Goal: Contribute content: Contribute content

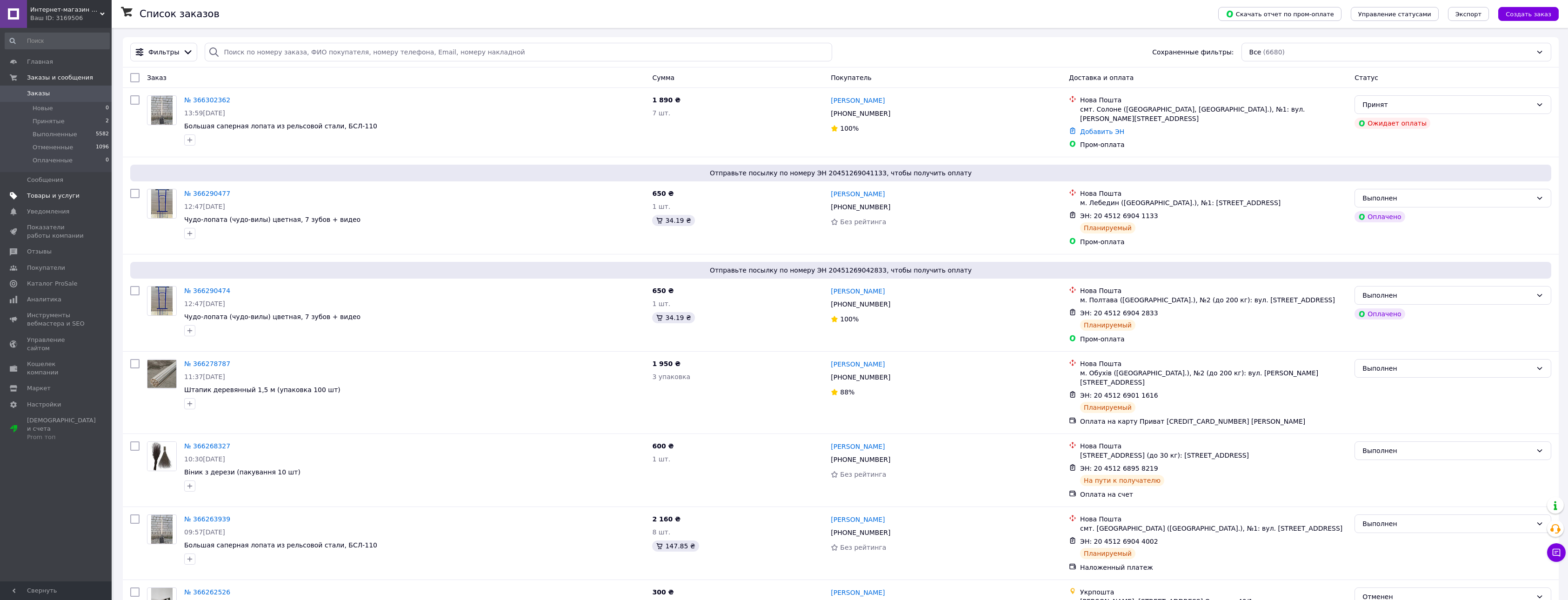
click at [65, 193] on span "Товары и услуги" at bounding box center [53, 196] width 53 height 8
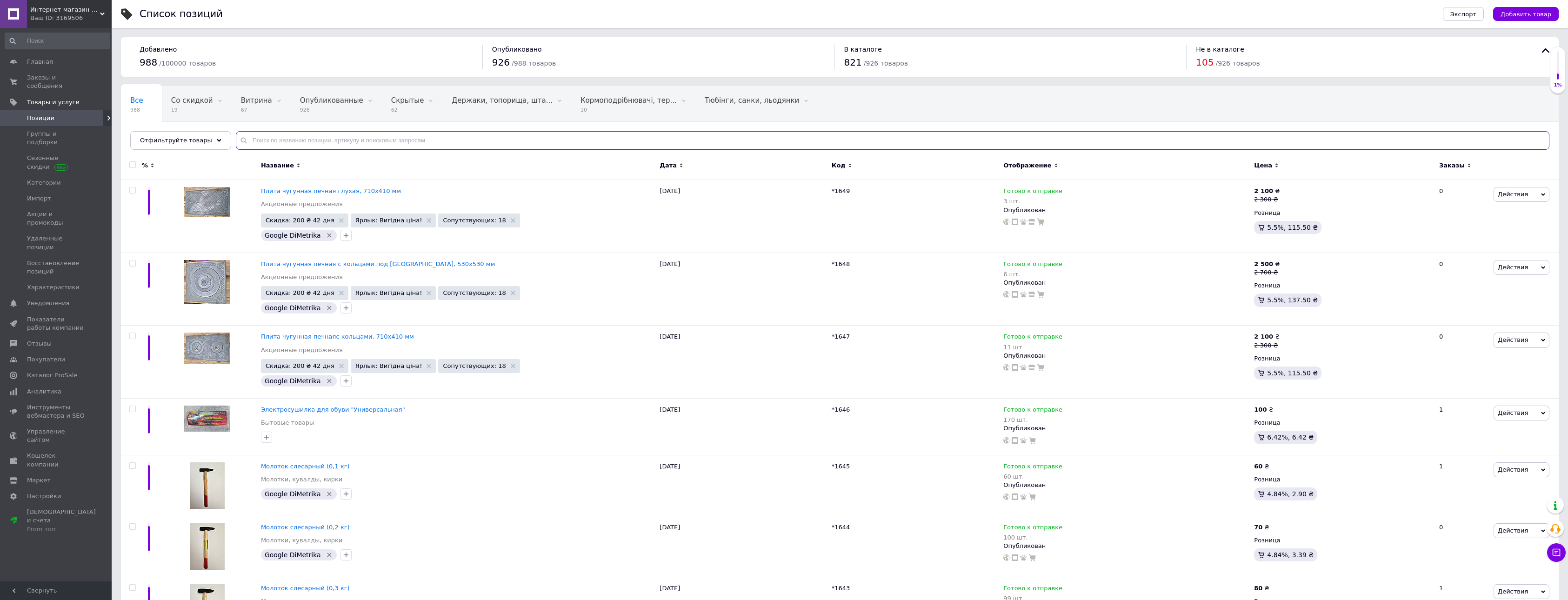
click at [301, 140] on input "text" at bounding box center [892, 140] width 1314 height 19
type input "колесо"
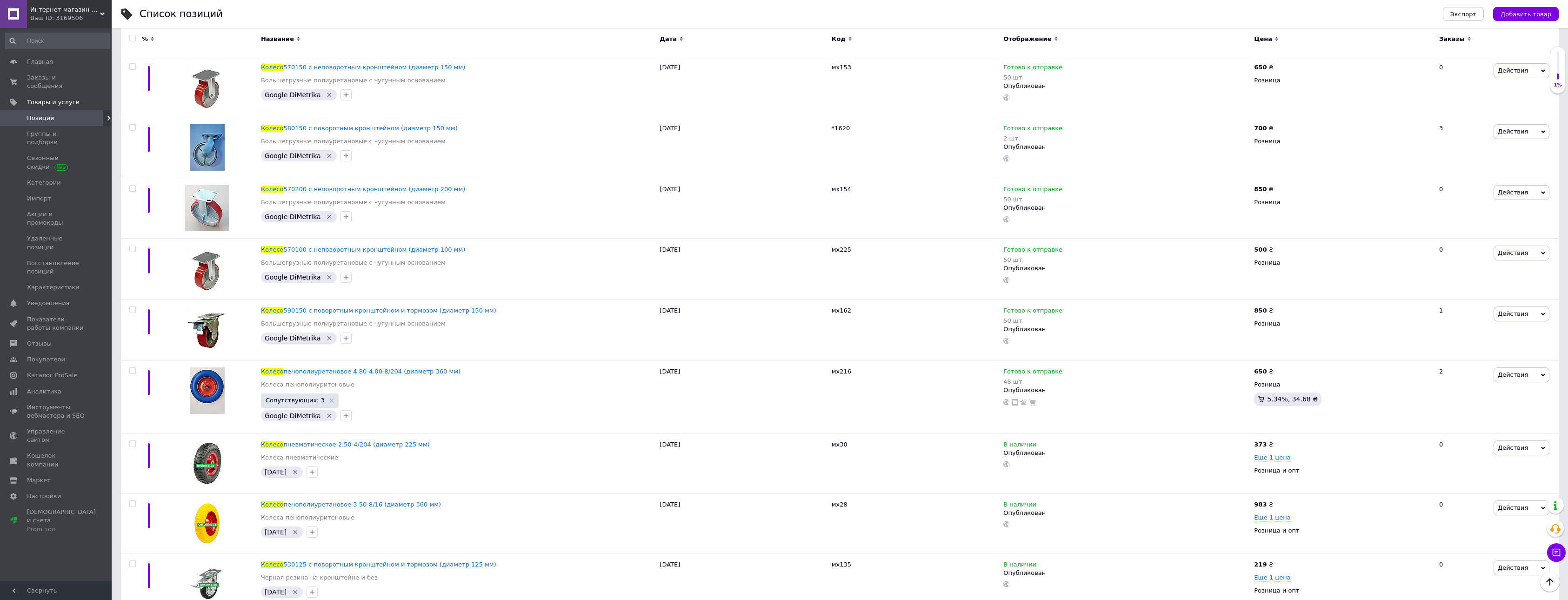
scroll to position [558, 0]
click at [387, 365] on div "Колесо пенополиуретановое 4.80-4.00-8/204 (диаметр 360 мм) Колеса пенополиурите…" at bounding box center [458, 395] width 399 height 73
click at [388, 369] on span "пенополиуретановое 4.80-4.00-8/204 (диаметр 360 мм)" at bounding box center [372, 370] width 177 height 7
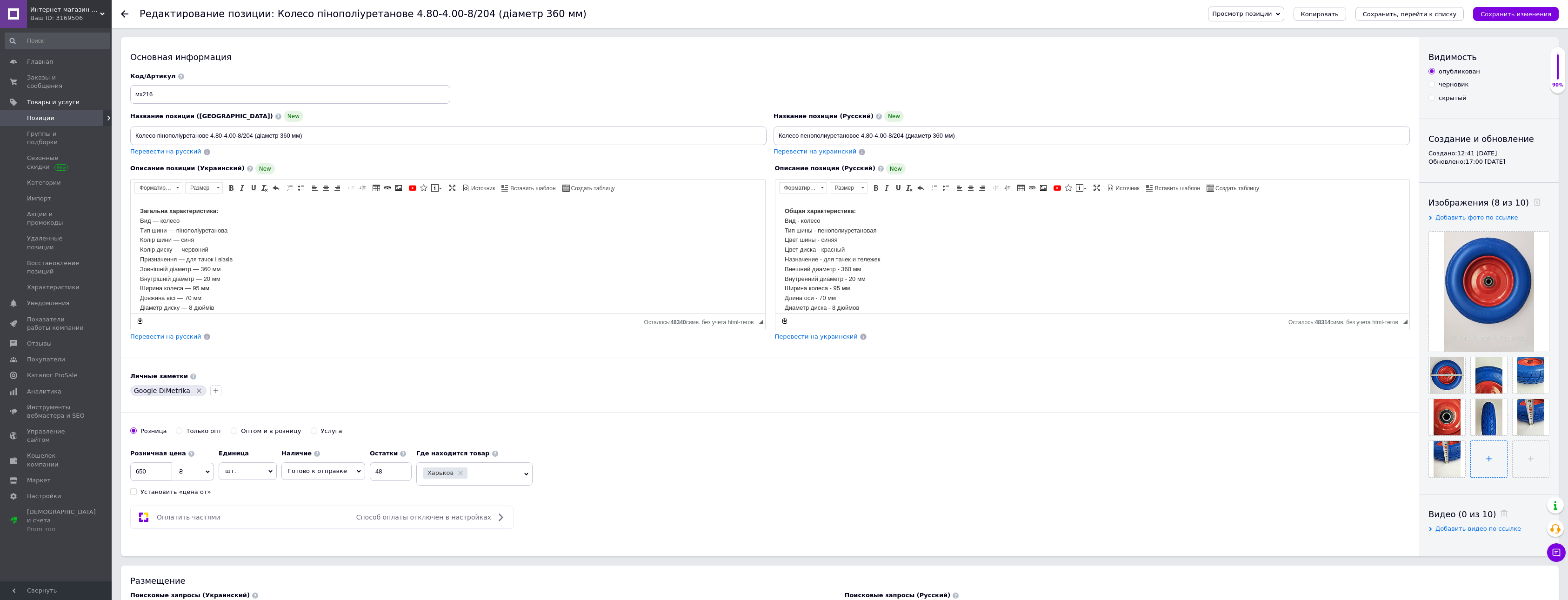
click at [1489, 460] on input "file" at bounding box center [1489, 459] width 36 height 36
click at [1485, 459] on input "file" at bounding box center [1489, 459] width 36 height 36
type input "C:\fakepath\зображення_viber_2025-10-12_[PHONE_NUMBER].jpg"
click at [1426, 17] on icon "Сохранить, перейти к списку" at bounding box center [1410, 14] width 94 height 7
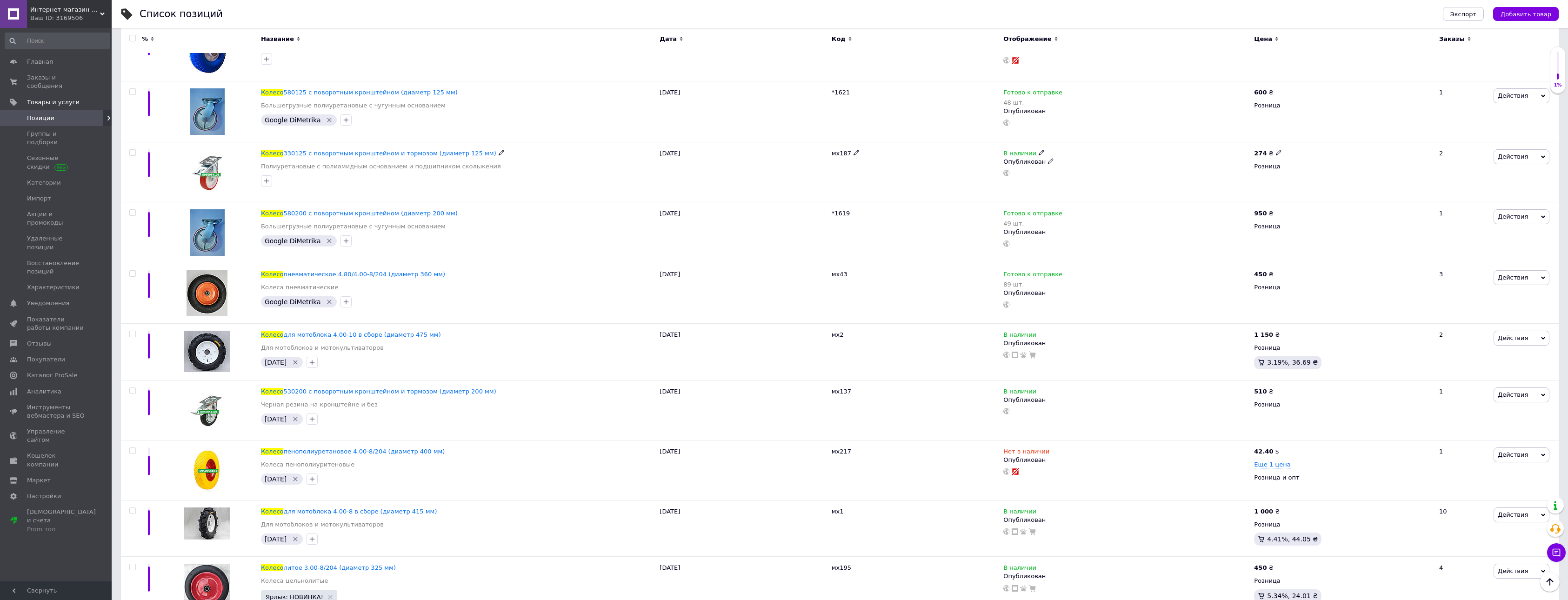
scroll to position [4510, 0]
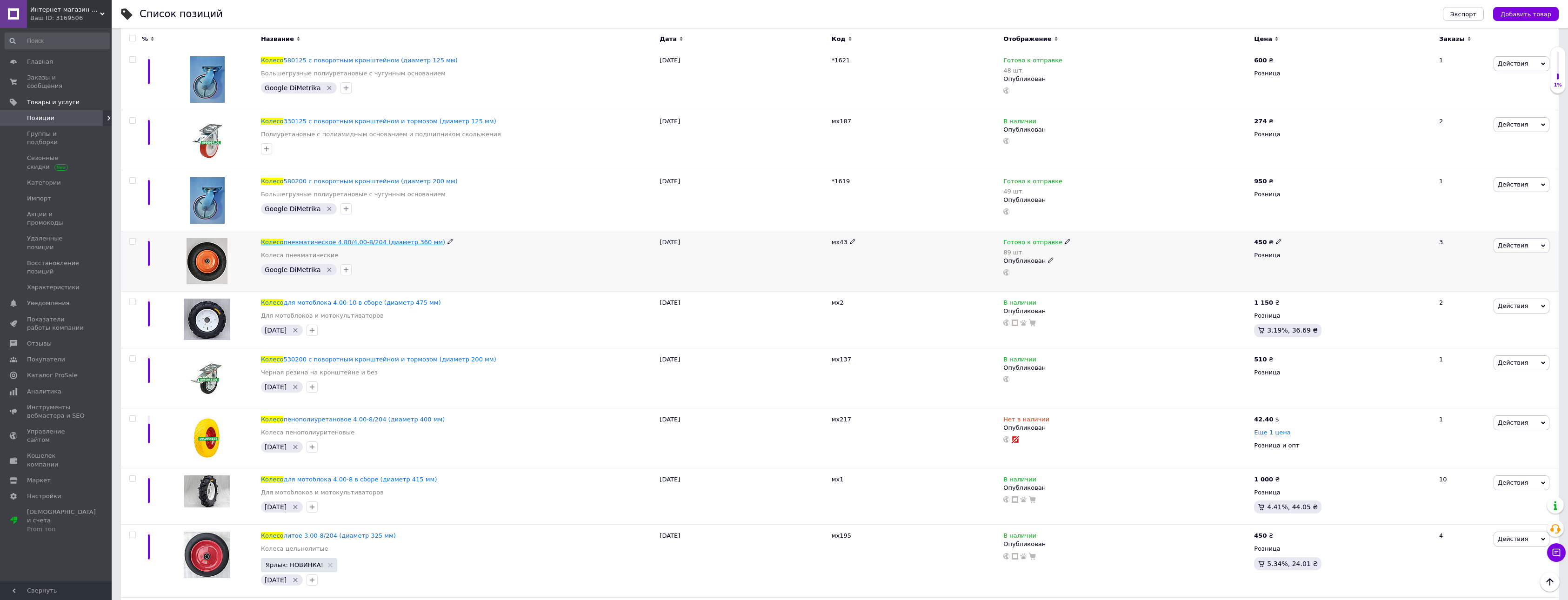
click at [372, 244] on span "пневматическое 4.80/4.00-8/204 (диаметр 360 мм)" at bounding box center [364, 242] width 162 height 7
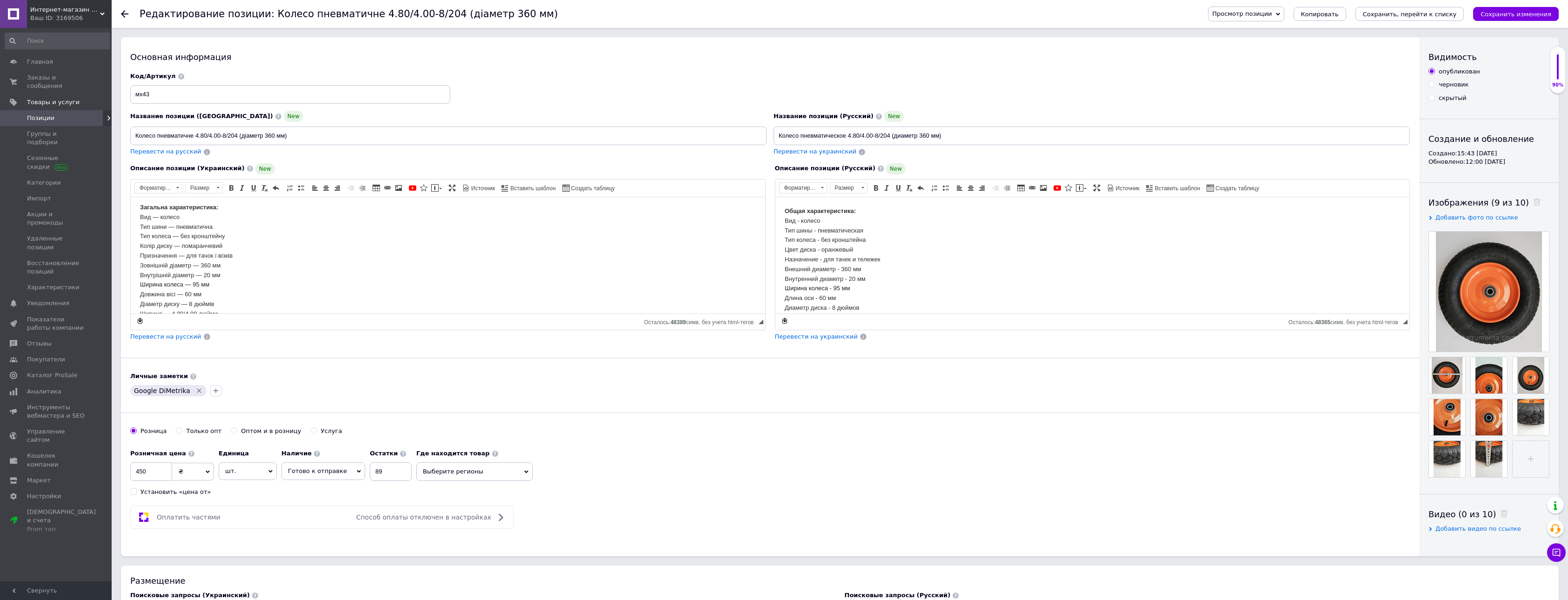
scroll to position [47, 0]
click at [1533, 460] on input "file" at bounding box center [1530, 459] width 36 height 36
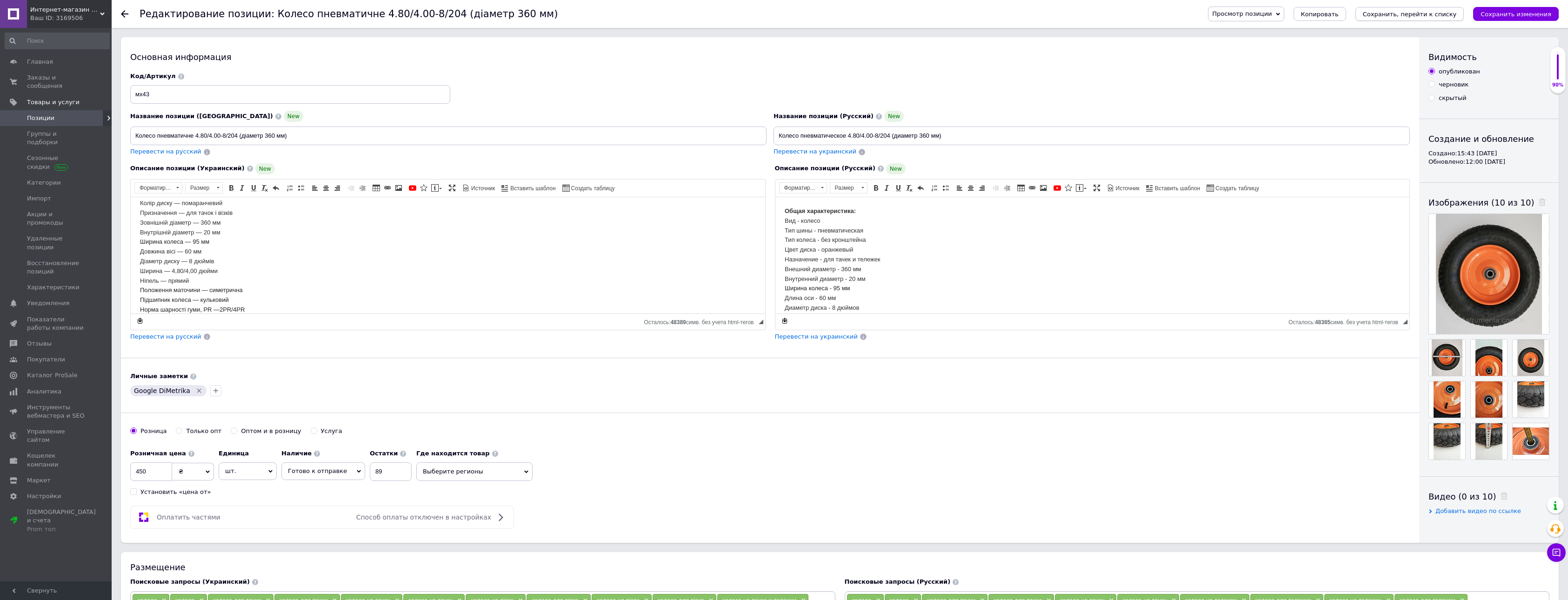
click at [1408, 13] on icon "Сохранить, перейти к списку" at bounding box center [1410, 14] width 94 height 7
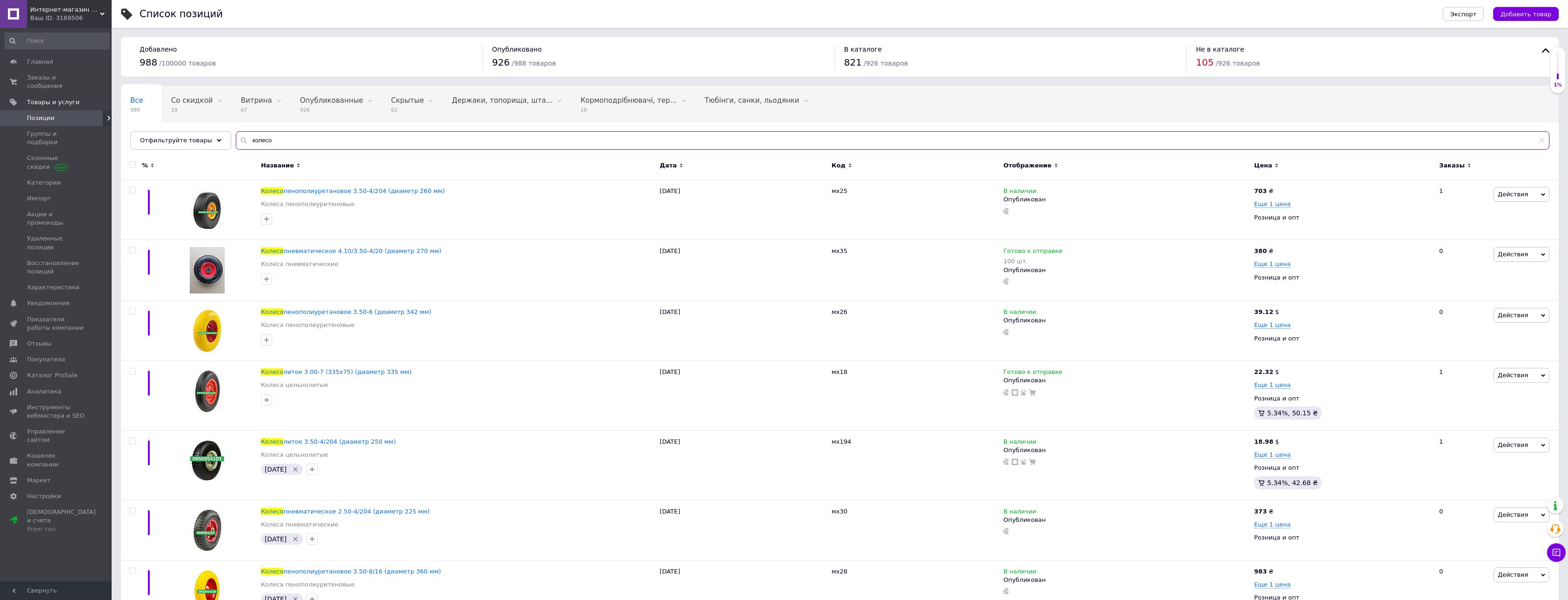
click at [299, 146] on input "колесо" at bounding box center [892, 140] width 1314 height 19
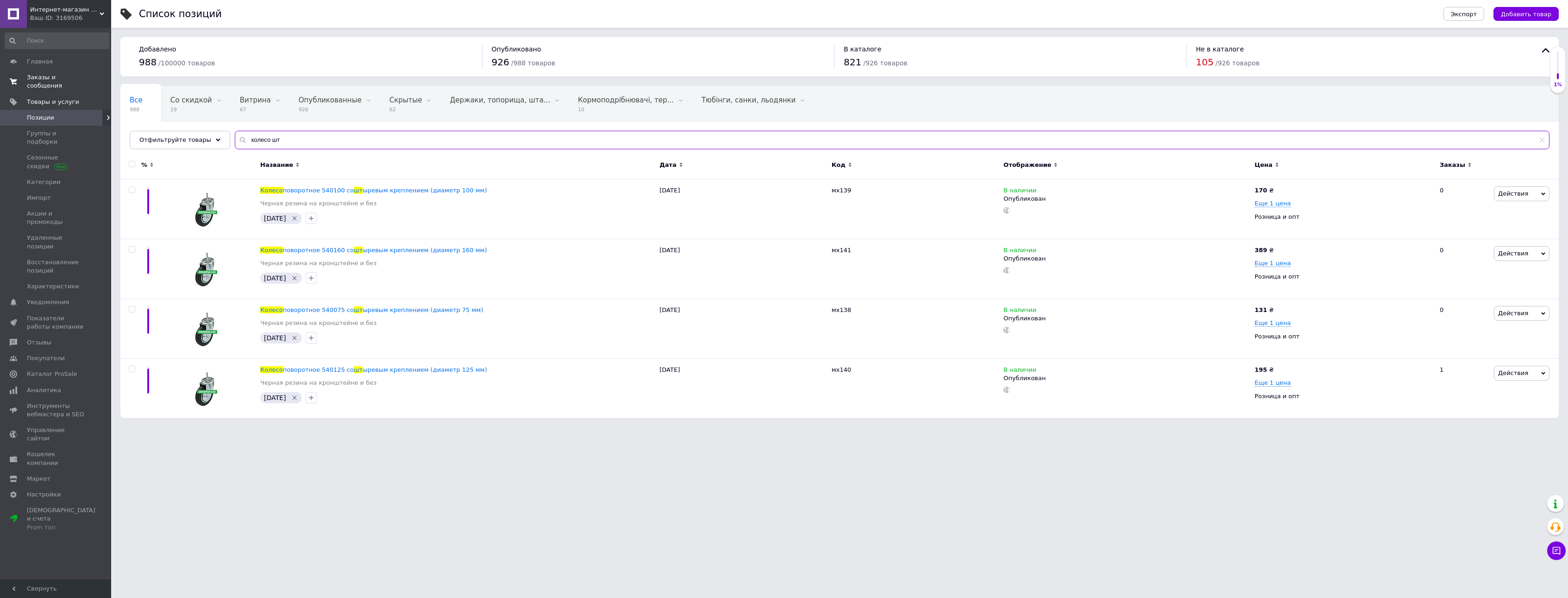
type input "колесо шт"
click at [51, 75] on span "Заказы и сообщения" at bounding box center [56, 82] width 59 height 17
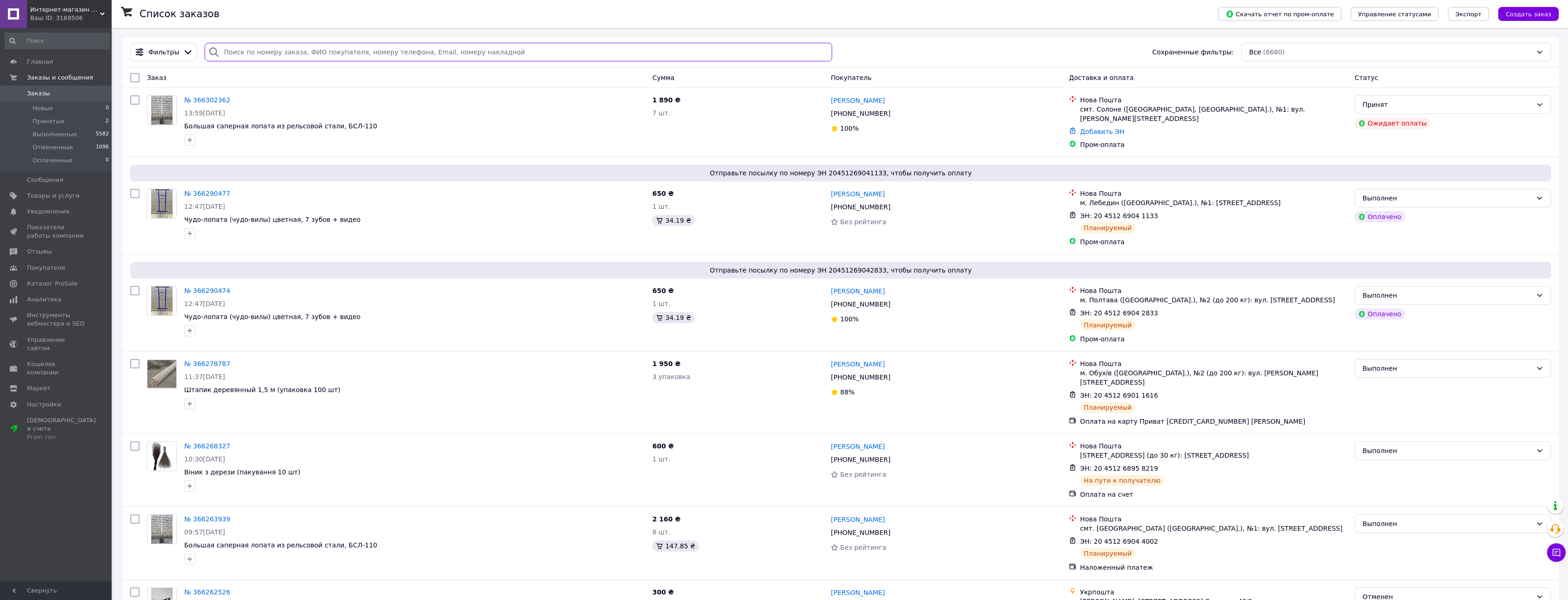
click at [331, 56] on input "search" at bounding box center [518, 52] width 627 height 19
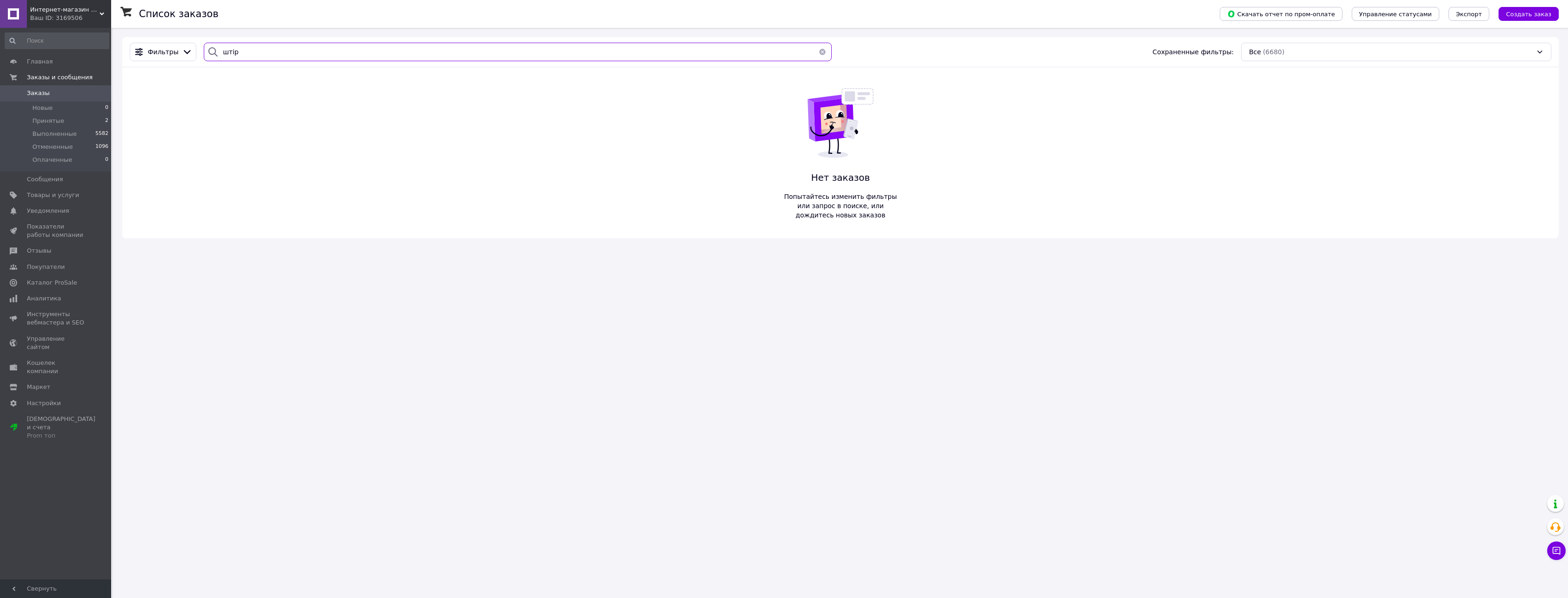
click at [286, 53] on input "штір" at bounding box center [518, 52] width 628 height 19
type input "[PERSON_NAME]"
click at [82, 96] on span "Заказы" at bounding box center [56, 93] width 59 height 8
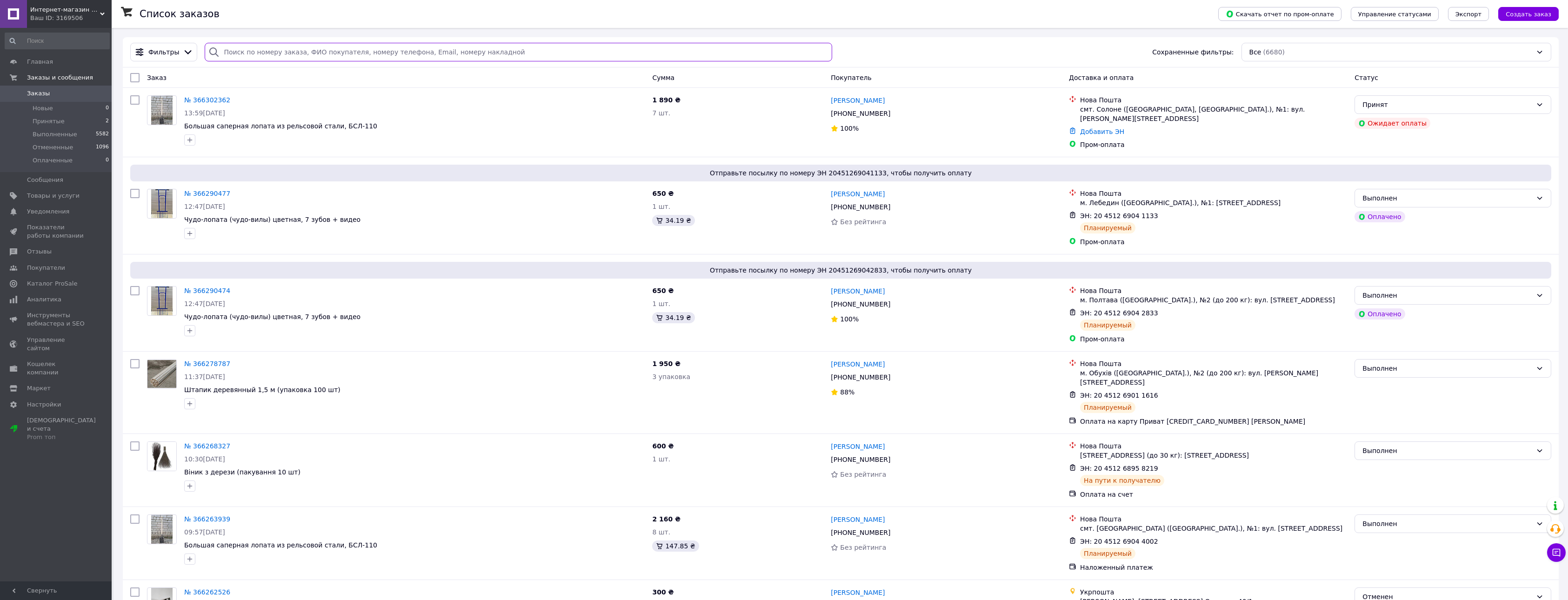
click at [313, 53] on input "search" at bounding box center [518, 52] width 627 height 19
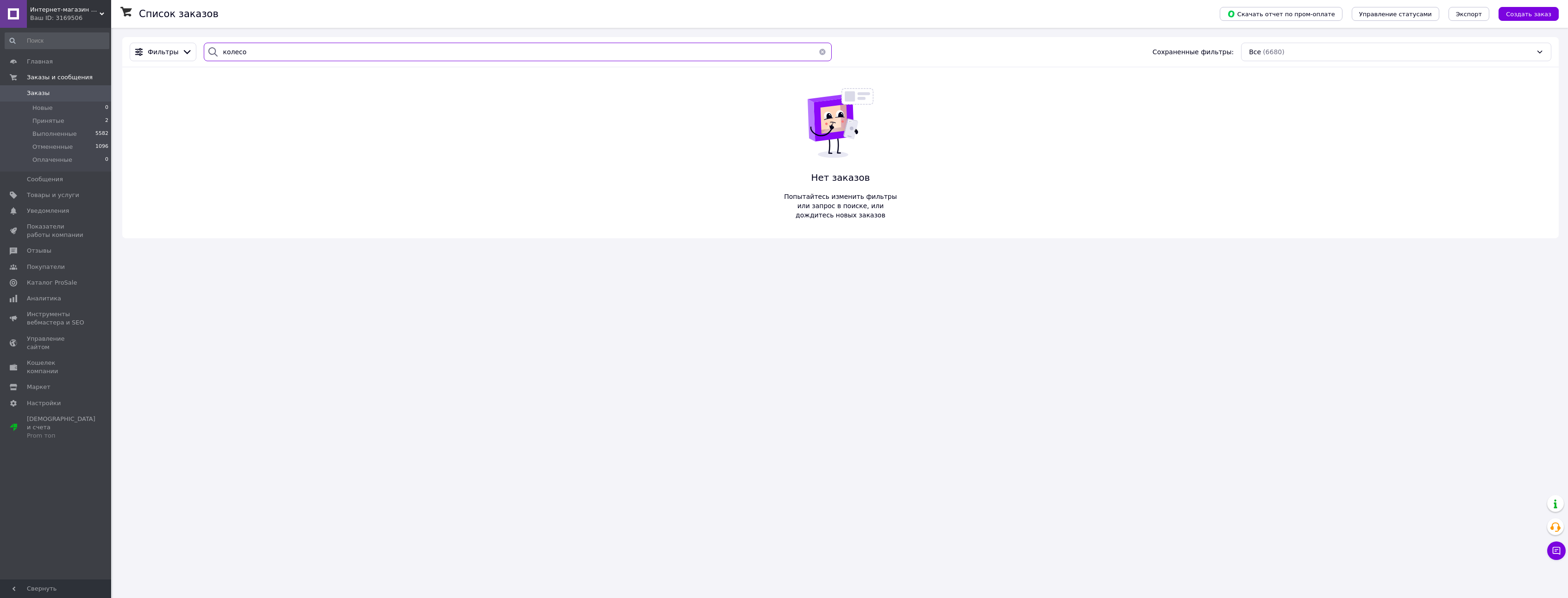
click at [284, 51] on input "колесо" at bounding box center [518, 52] width 628 height 19
type input "колесо"
click at [185, 52] on icon at bounding box center [187, 52] width 7 height 4
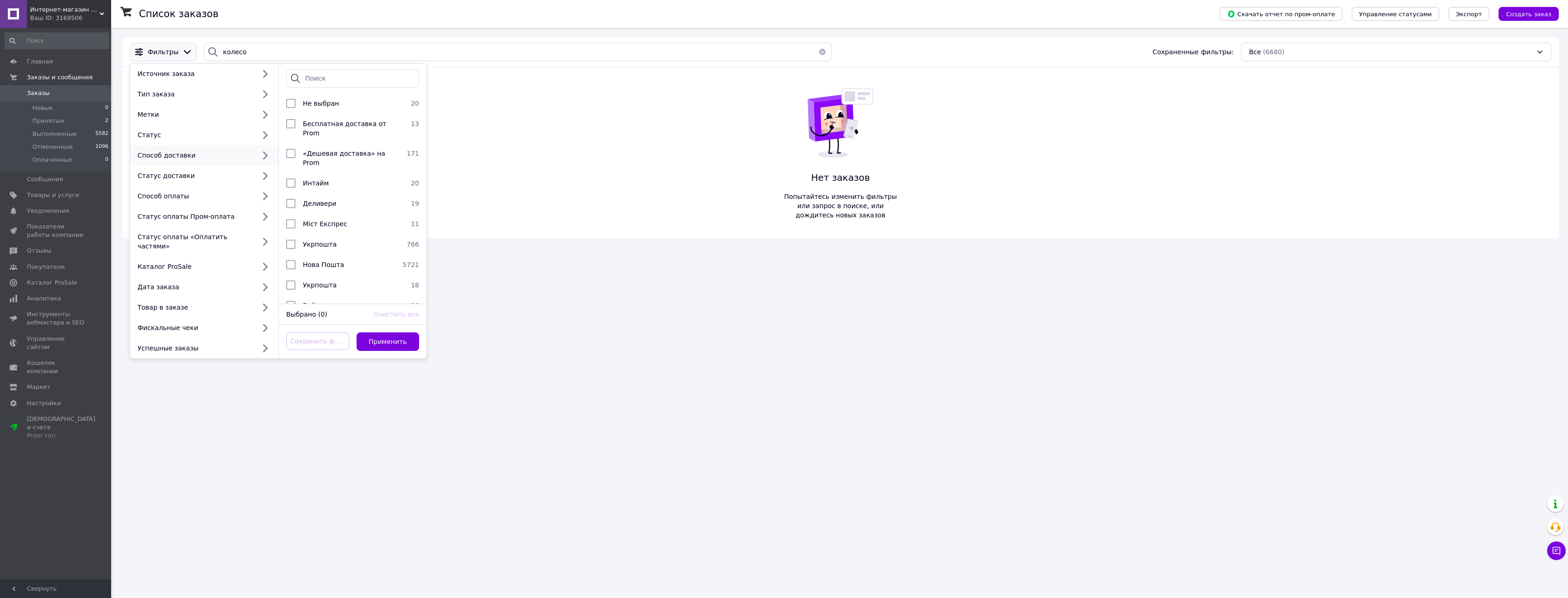
click at [538, 174] on div "Фильтры Источник заказа Тип заказа Метки Статус Способ доставки Статус доставки…" at bounding box center [840, 138] width 1437 height 201
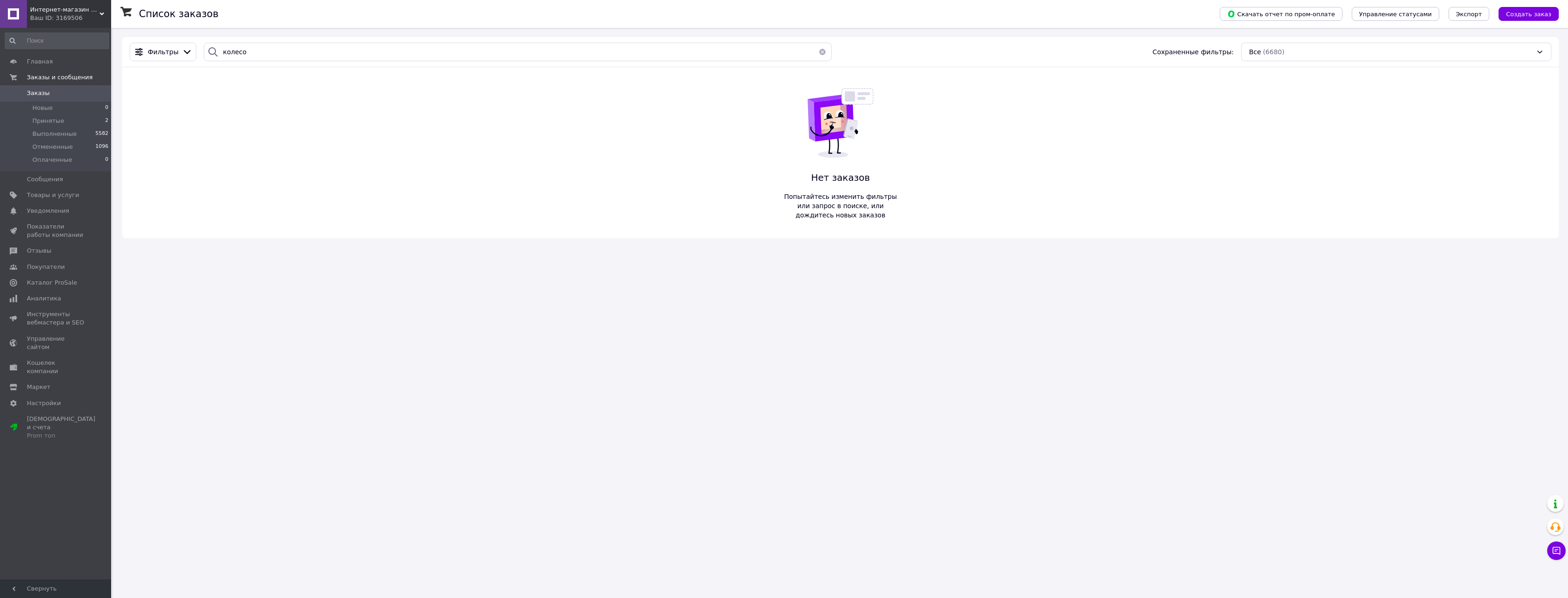
click at [64, 93] on span "Заказы" at bounding box center [56, 93] width 59 height 8
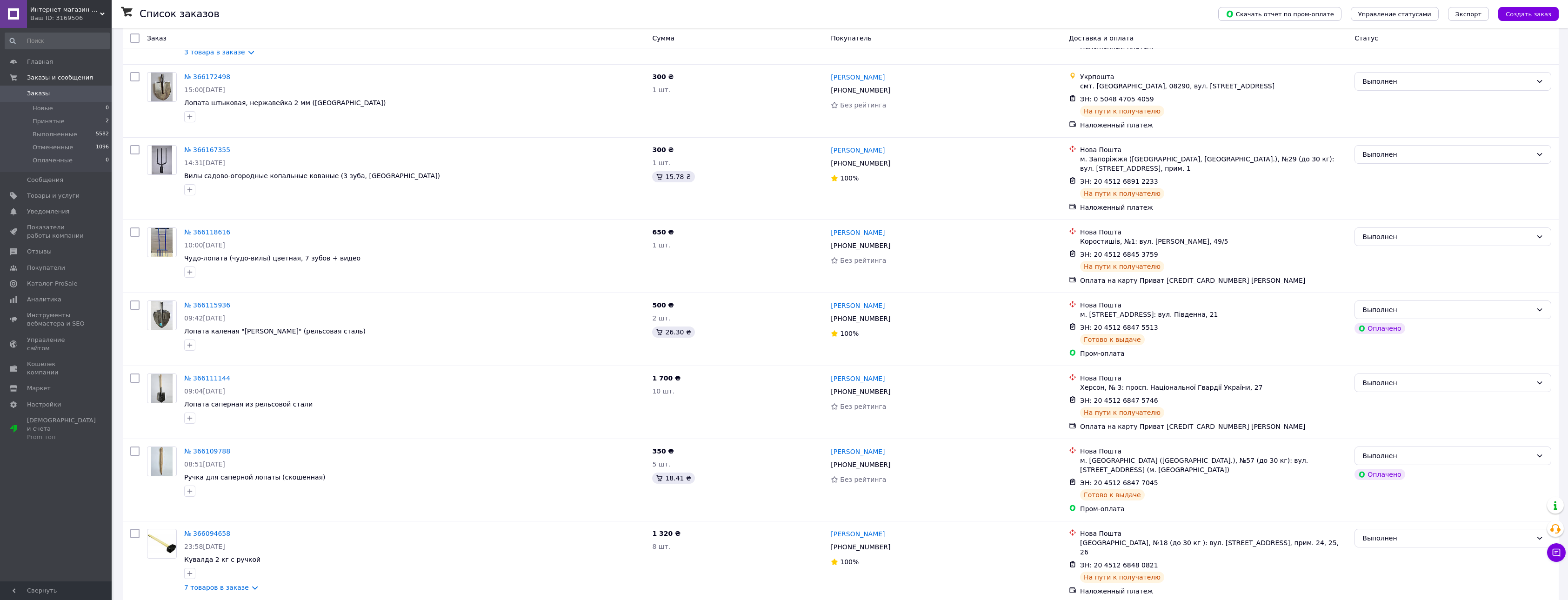
scroll to position [1047, 0]
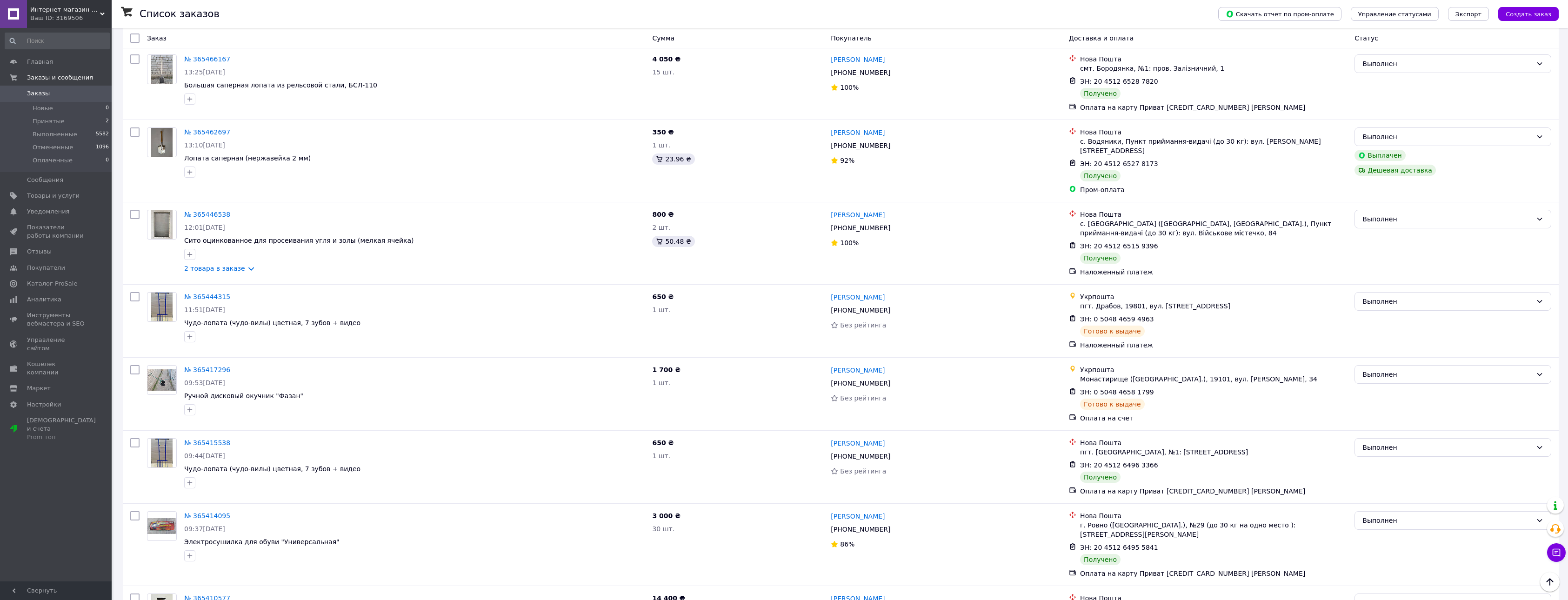
scroll to position [979, 0]
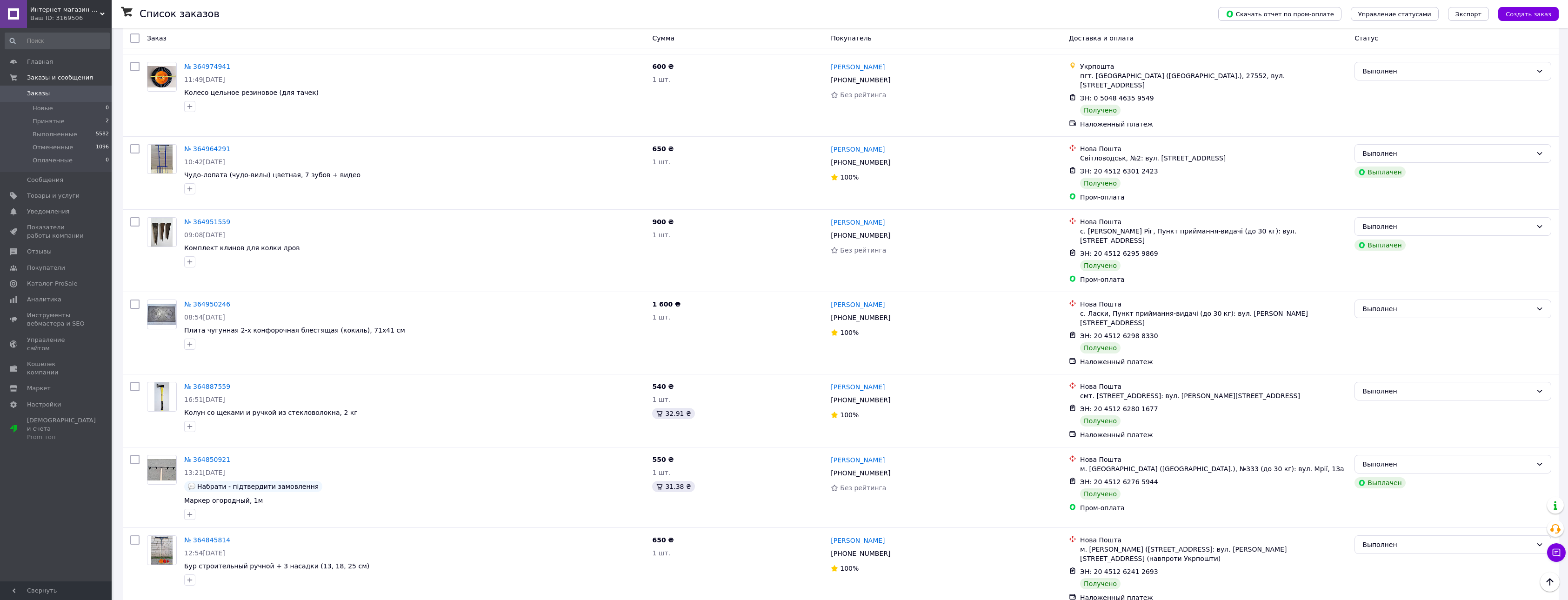
scroll to position [1007, 0]
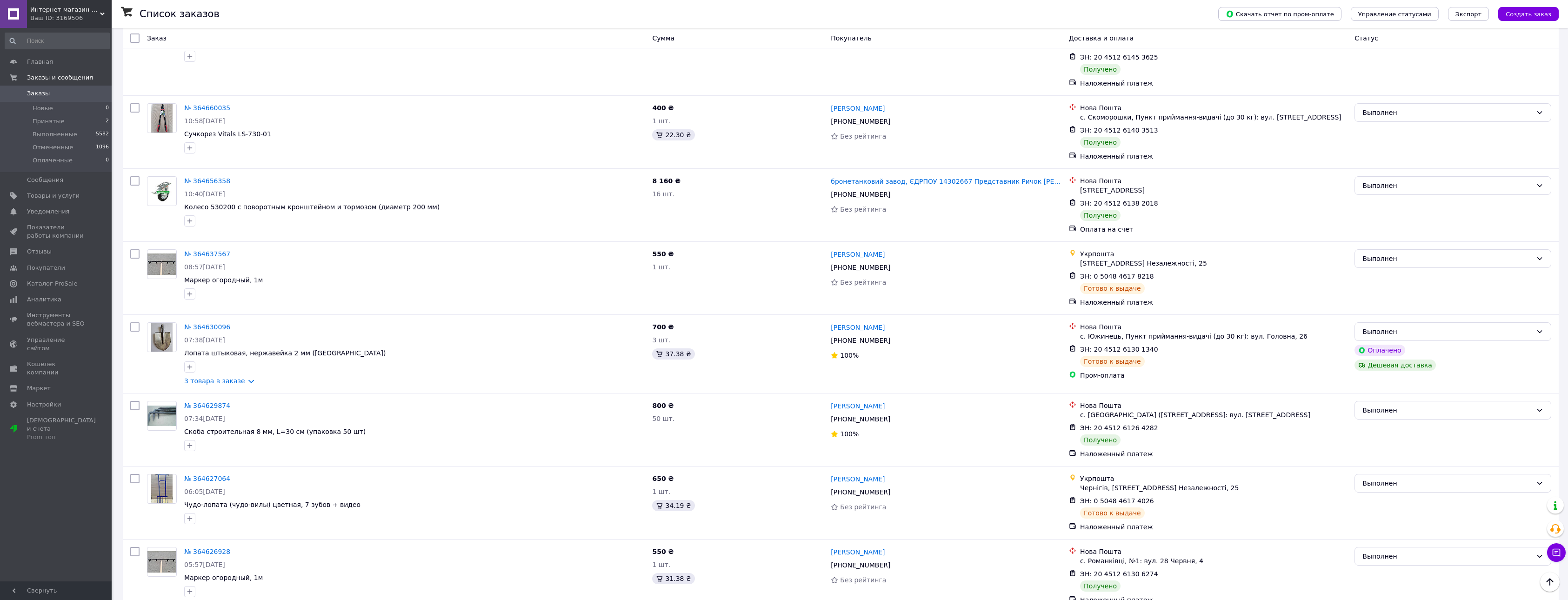
scroll to position [1009, 0]
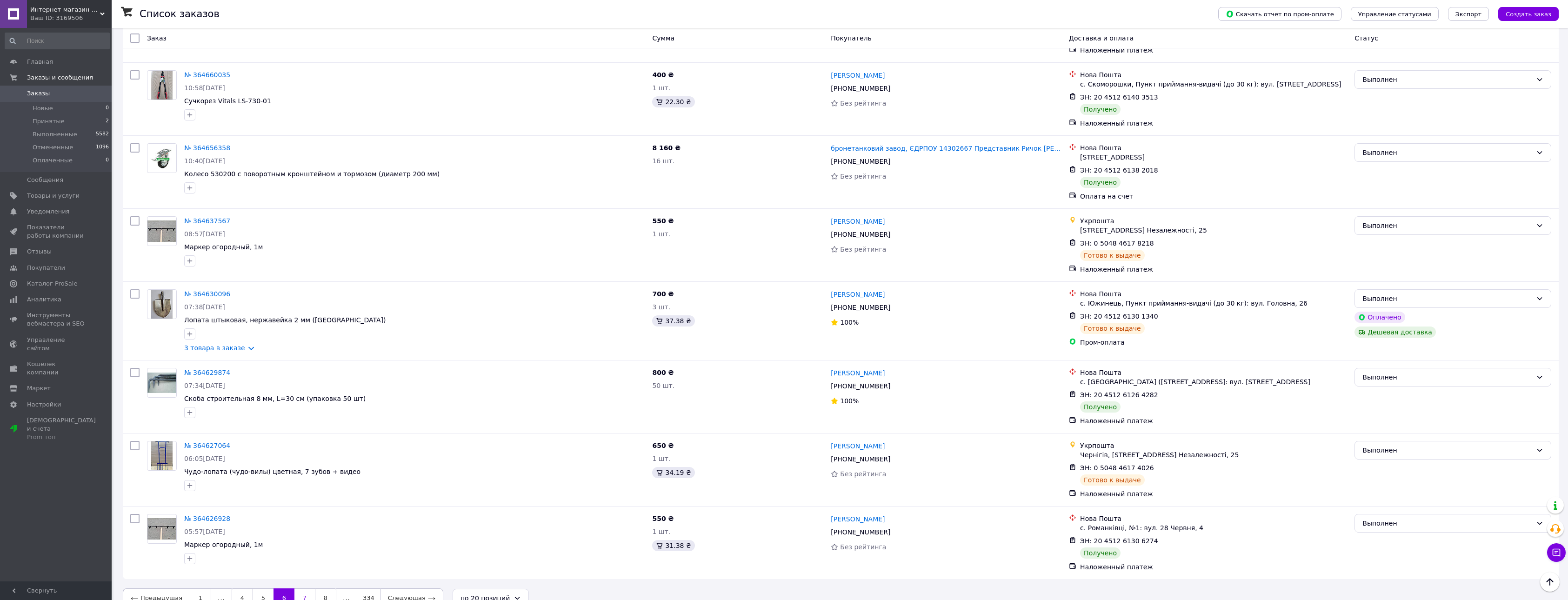
click at [299, 588] on link "7" at bounding box center [304, 598] width 20 height 19
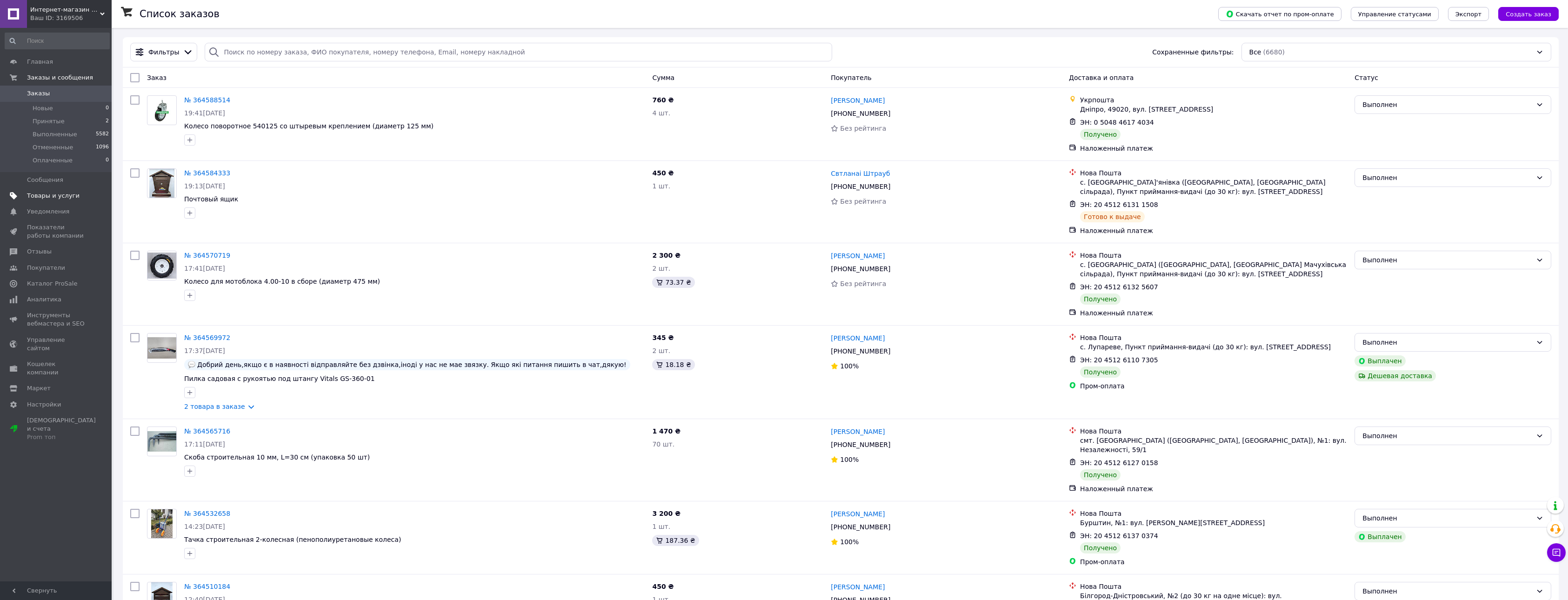
click at [32, 195] on span "Товары и услуги" at bounding box center [53, 196] width 53 height 8
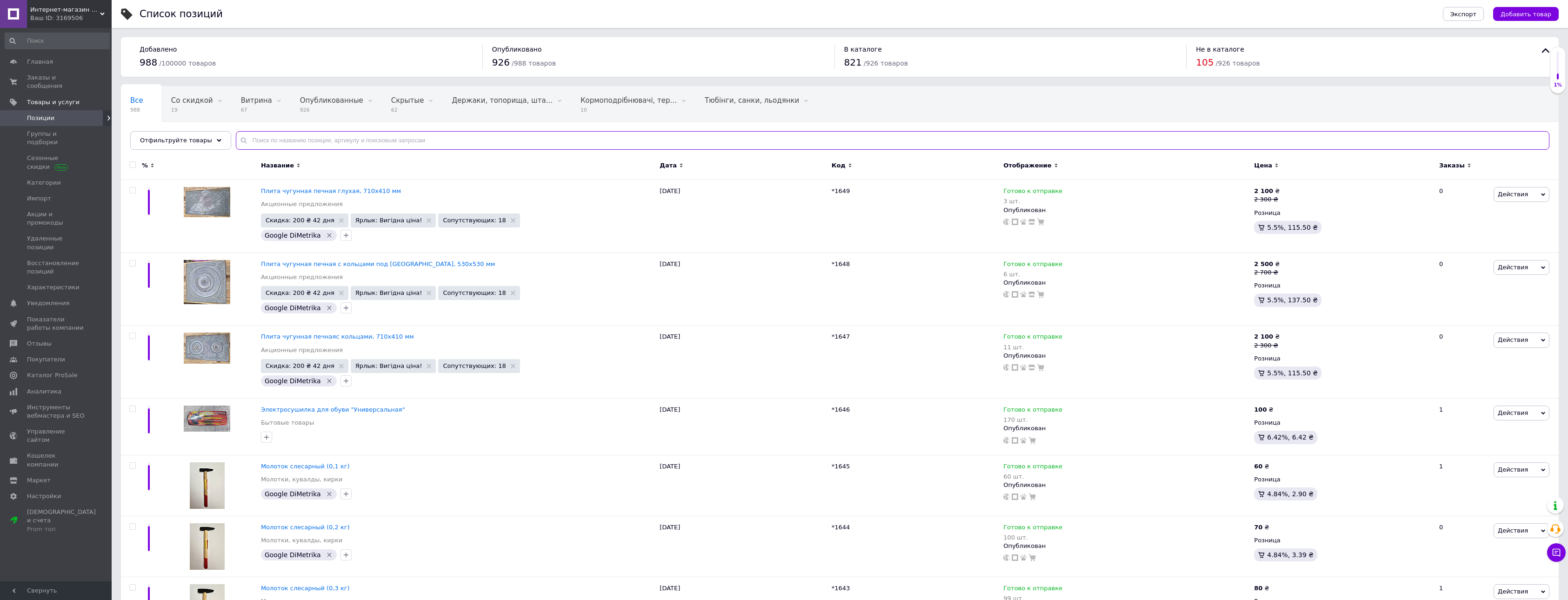
click at [258, 141] on input "text" at bounding box center [892, 140] width 1314 height 19
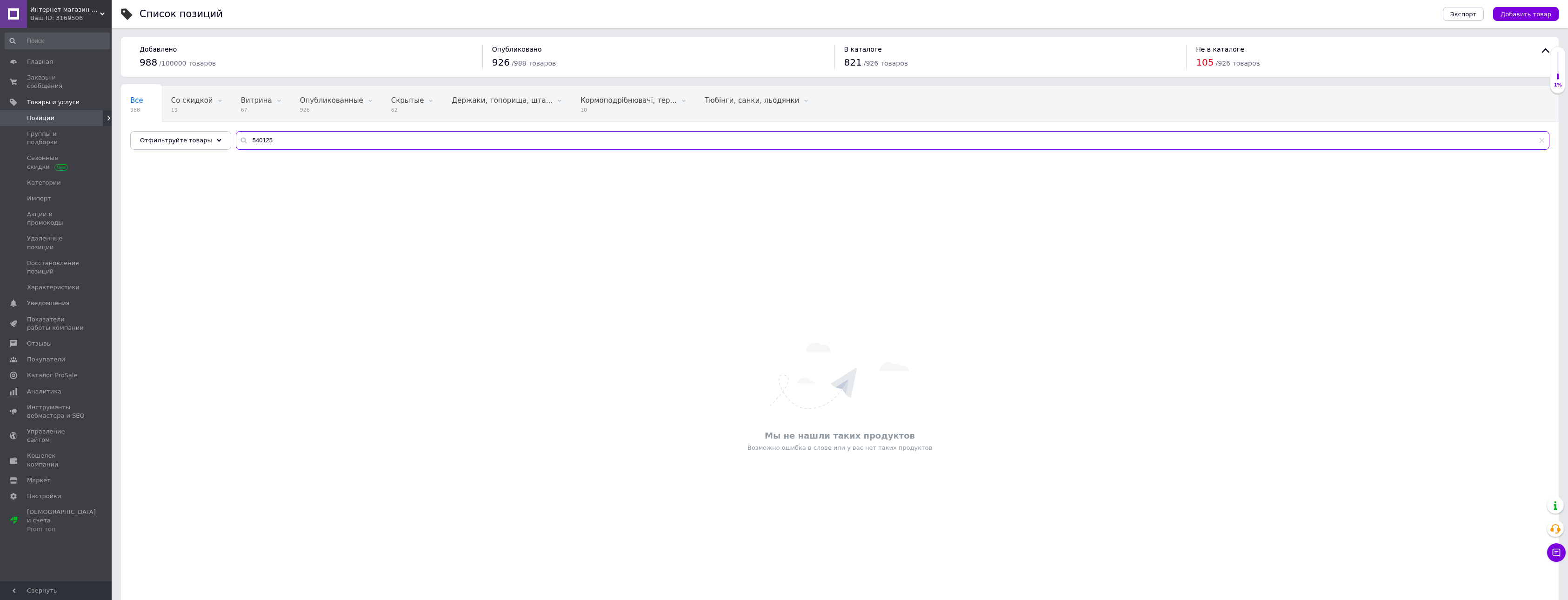
type input "540125"
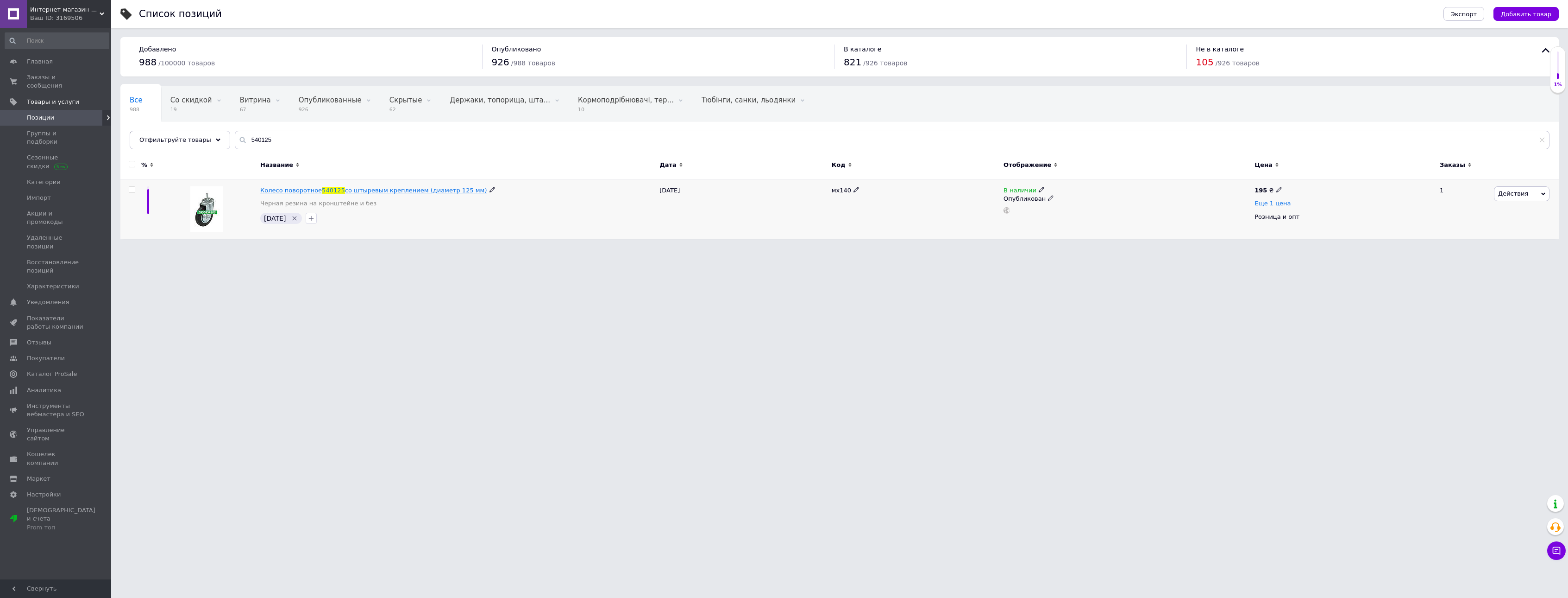
click at [435, 188] on span "со штыревым креплением (диаметр 125 мм)" at bounding box center [416, 190] width 142 height 7
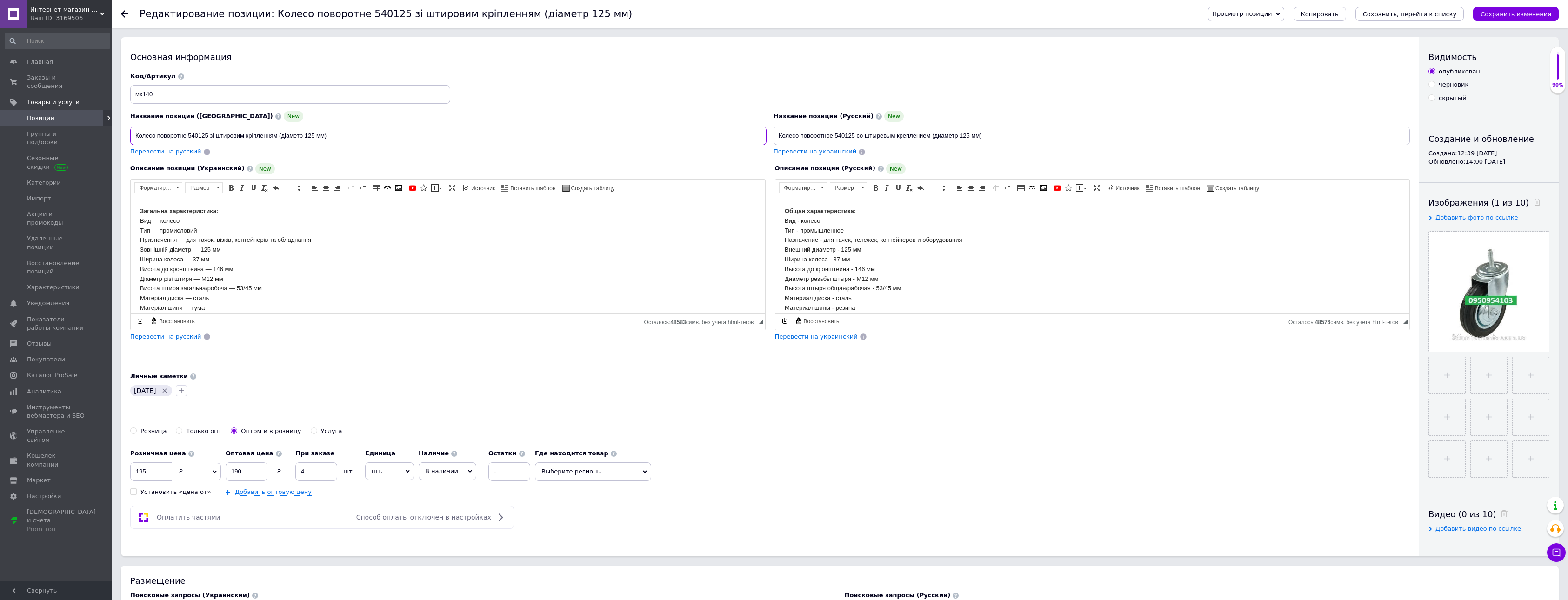
drag, startPoint x: 208, startPoint y: 134, endPoint x: 189, endPoint y: 135, distance: 19.0
click at [189, 135] on input "Колесо поворотне 540125 зі штировим кріпленням (діаметр 125 мм)" at bounding box center [448, 135] width 636 height 19
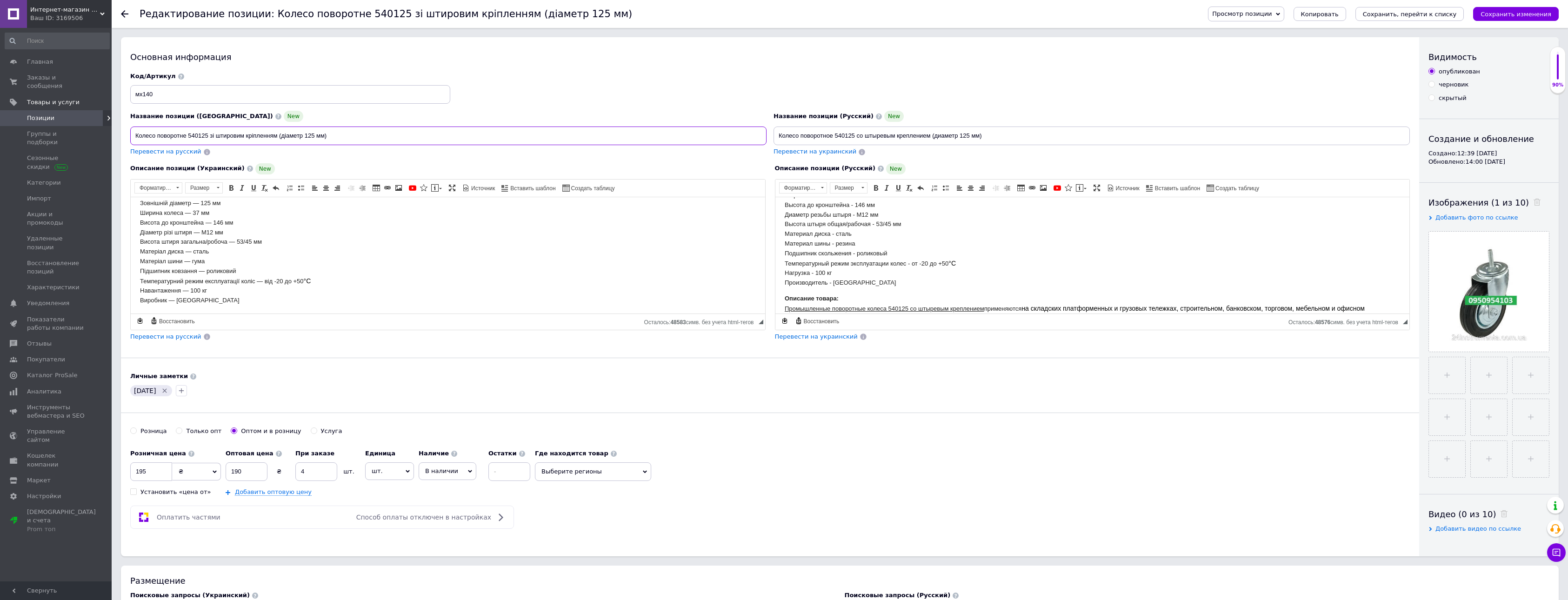
scroll to position [16, 0]
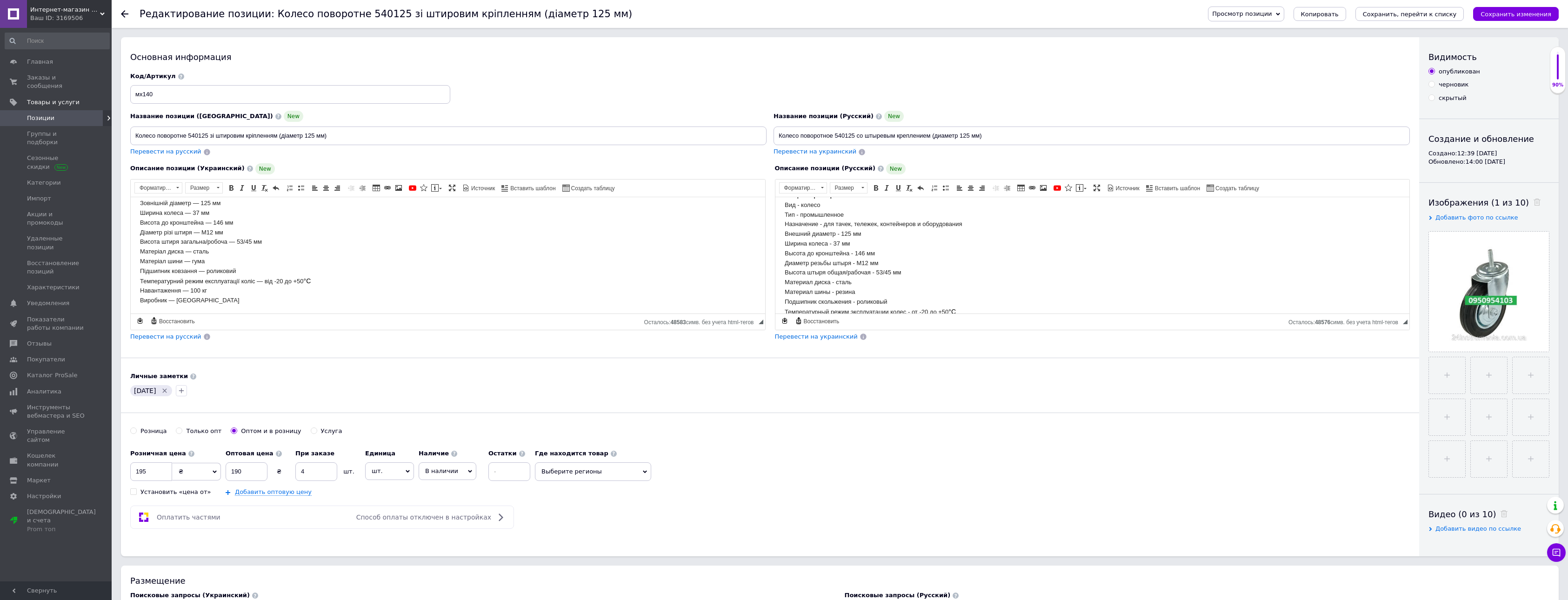
click at [141, 431] on div "Розница" at bounding box center [153, 431] width 26 height 8
click at [136, 431] on input "Розница" at bounding box center [133, 430] width 6 height 6
radio input "true"
click at [1421, 17] on icon "Сохранить, перейти к списку" at bounding box center [1410, 14] width 94 height 7
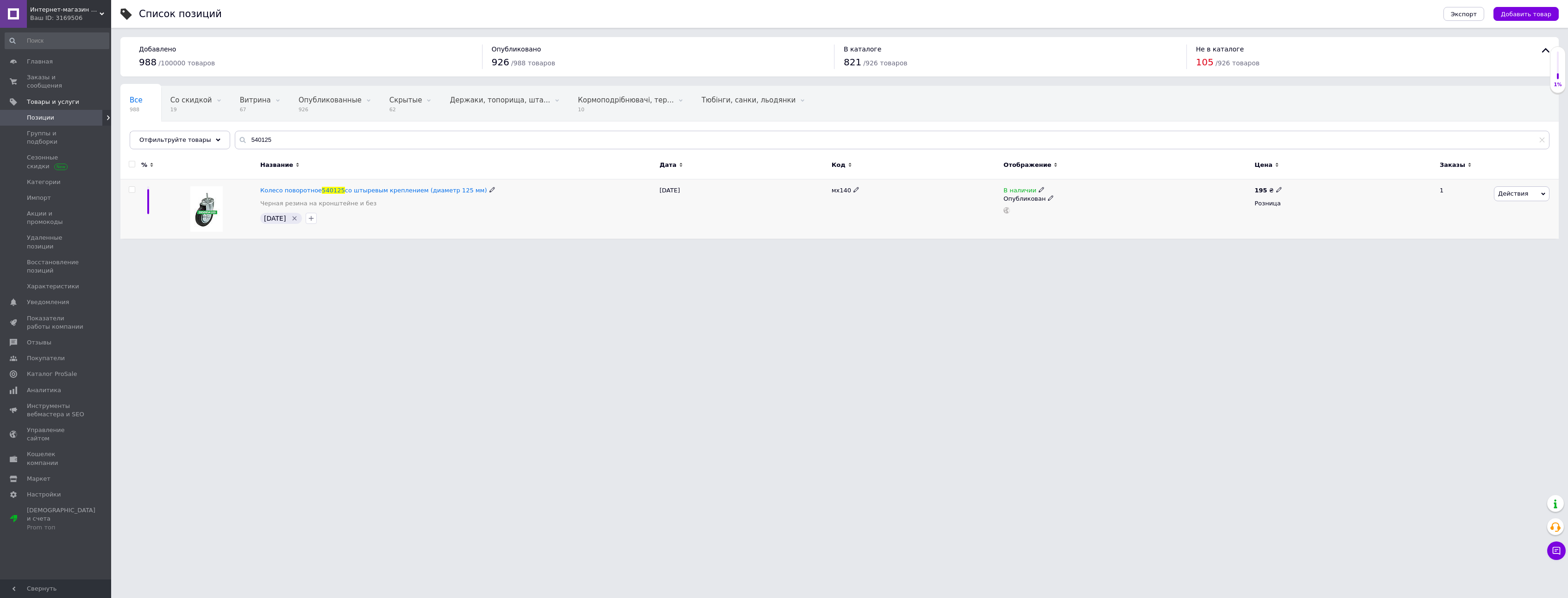
click at [298, 218] on icon "Удалить метку" at bounding box center [294, 218] width 8 height 8
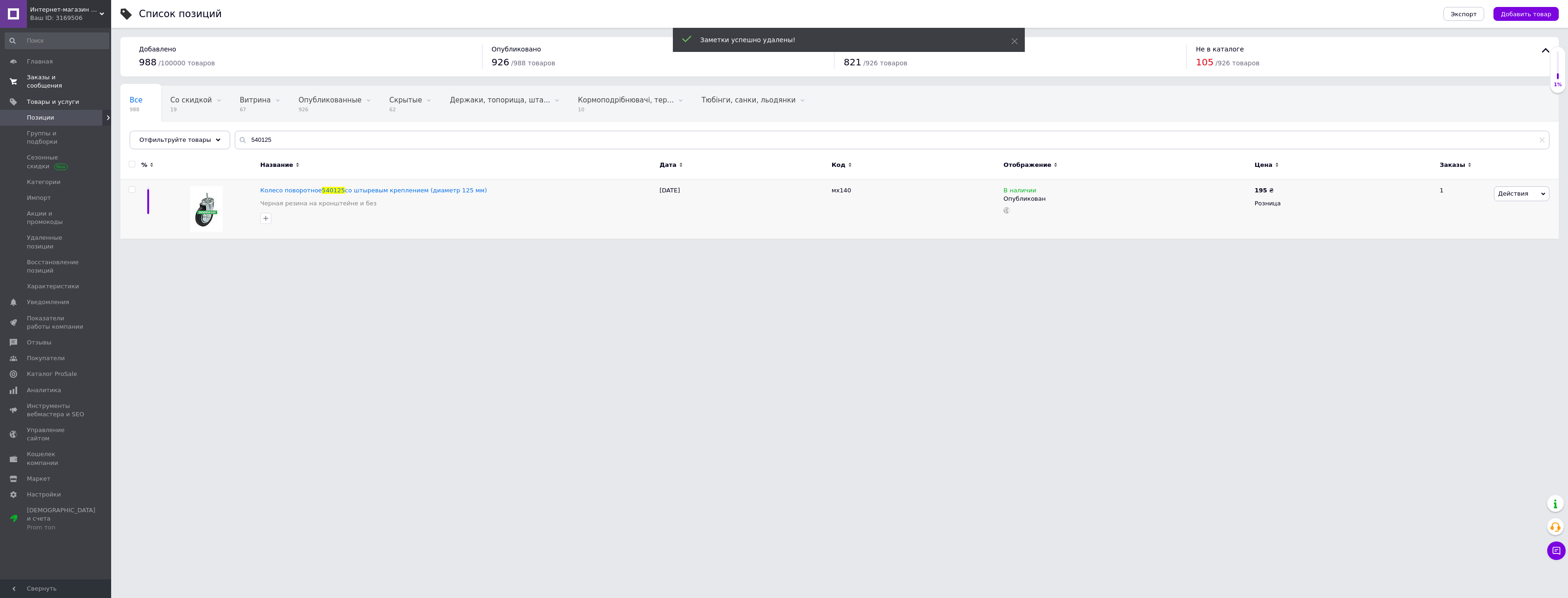
click at [40, 75] on span "Заказы и сообщения" at bounding box center [56, 82] width 59 height 17
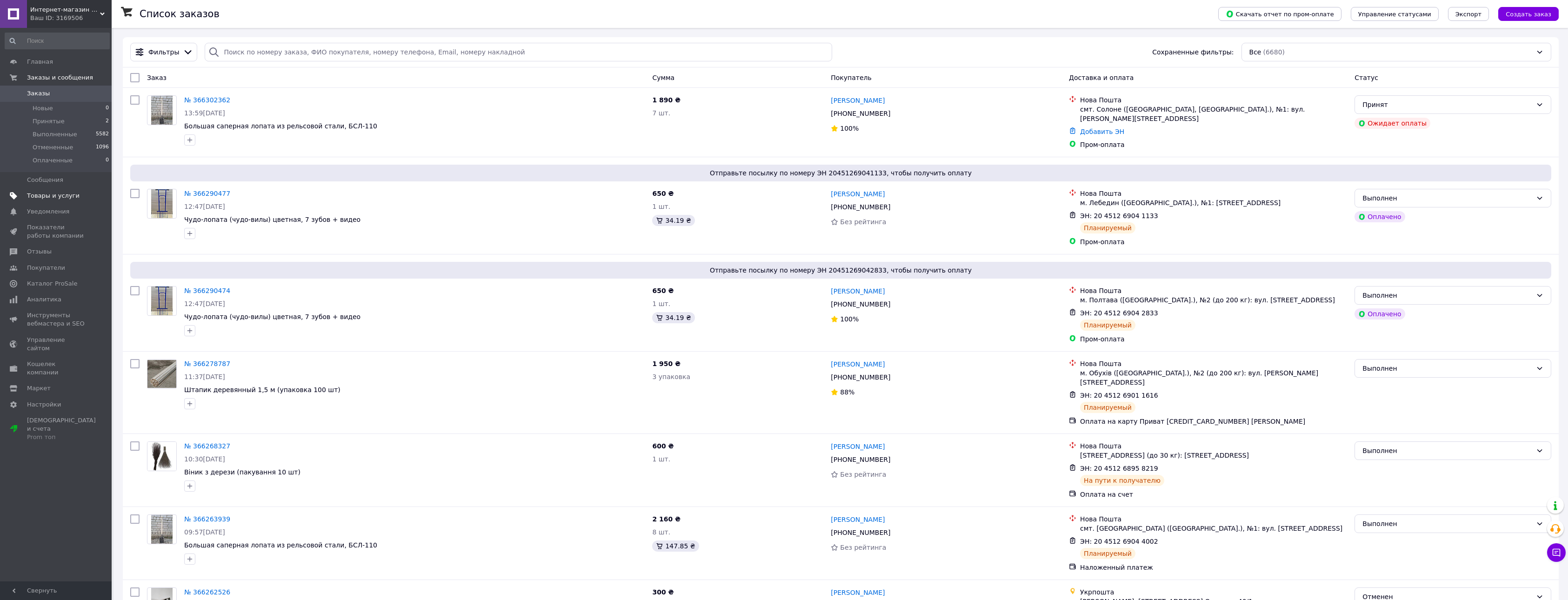
click at [53, 197] on span "Товары и услуги" at bounding box center [53, 196] width 53 height 8
